Goal: Task Accomplishment & Management: Complete application form

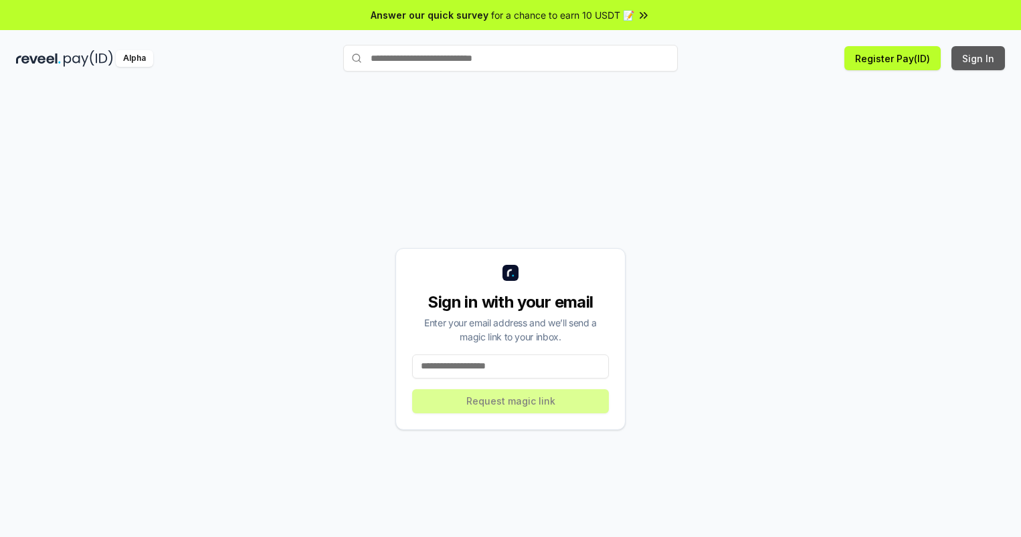
click at [978, 58] on button "Sign In" at bounding box center [978, 58] width 54 height 24
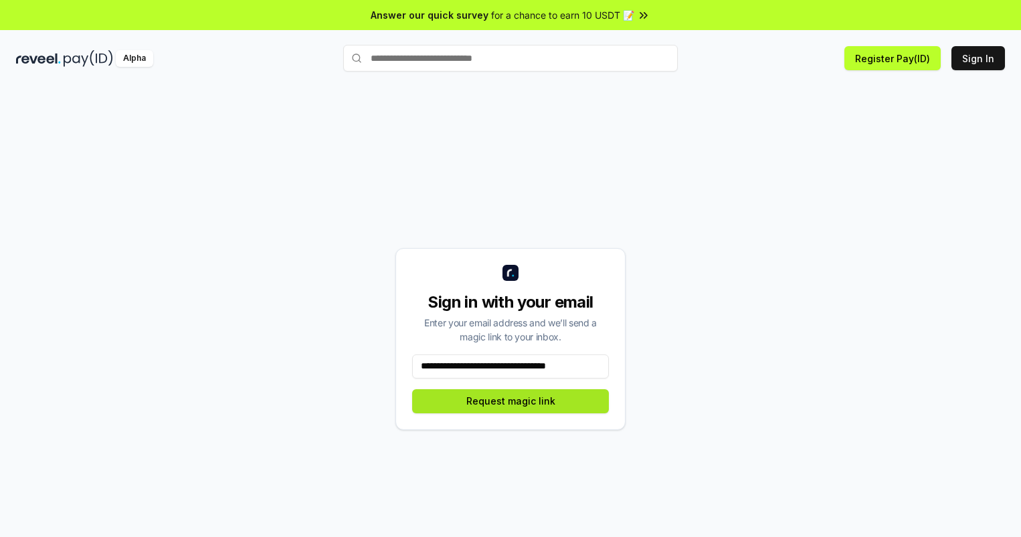
type input "**********"
click at [510, 401] on button "Request magic link" at bounding box center [510, 401] width 197 height 24
